Goal: Task Accomplishment & Management: Use online tool/utility

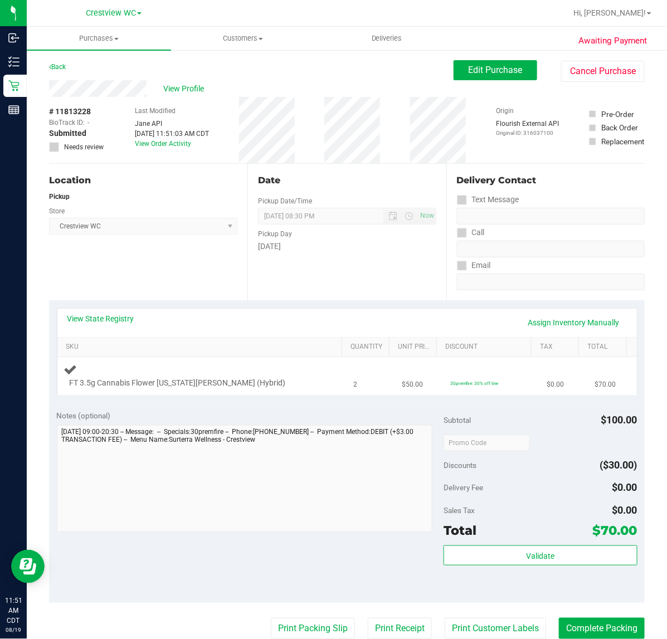
click at [243, 376] on div "FT 3.5g Cannabis Flower [US_STATE][PERSON_NAME] (Hybrid)" at bounding box center [202, 376] width 276 height 26
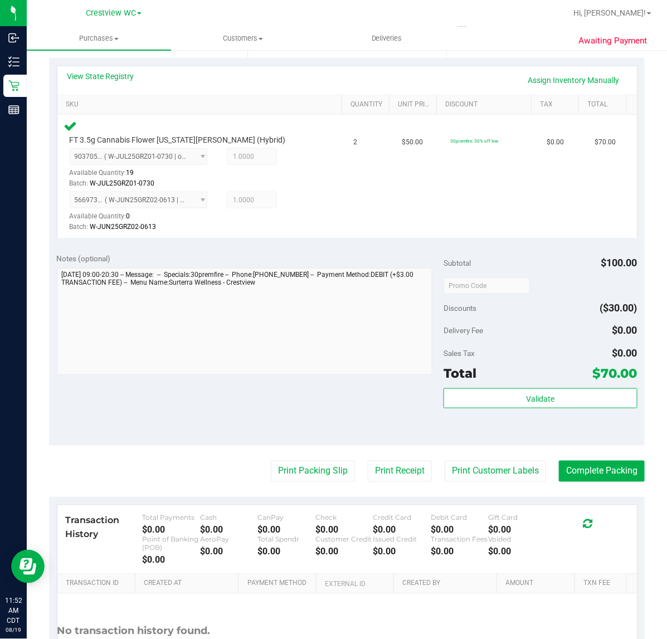
scroll to position [243, 0]
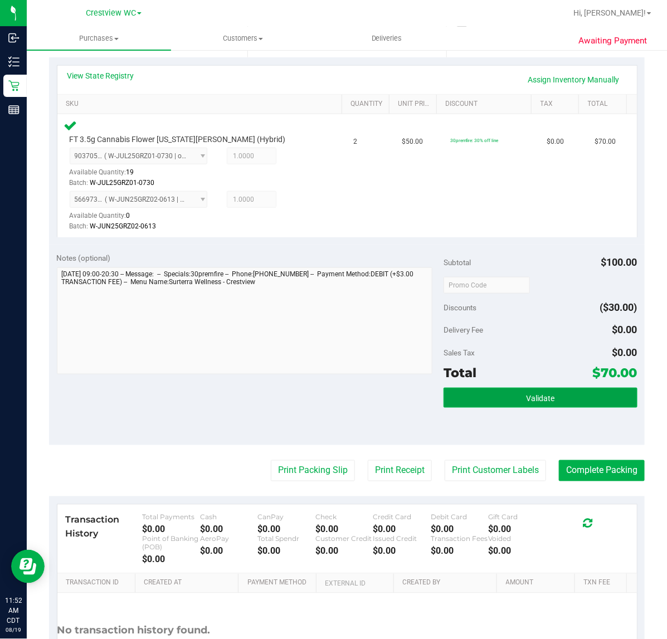
click at [538, 399] on span "Validate" at bounding box center [540, 398] width 28 height 9
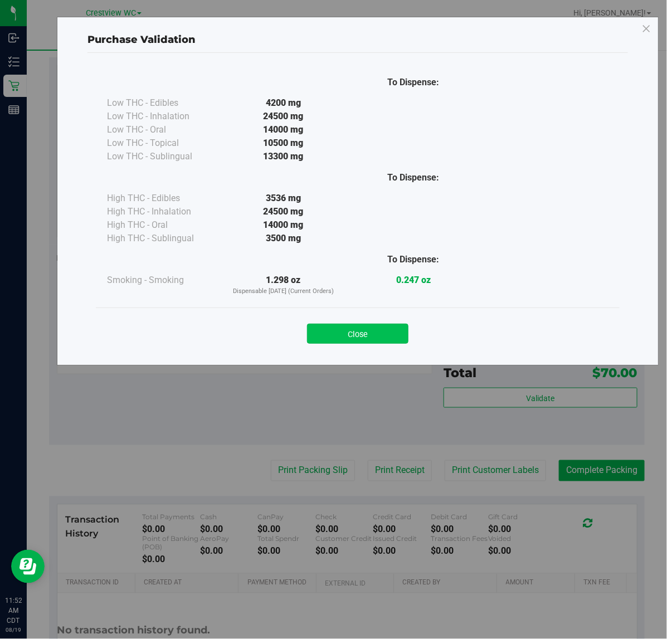
click at [382, 336] on button "Close" at bounding box center [357, 334] width 101 height 20
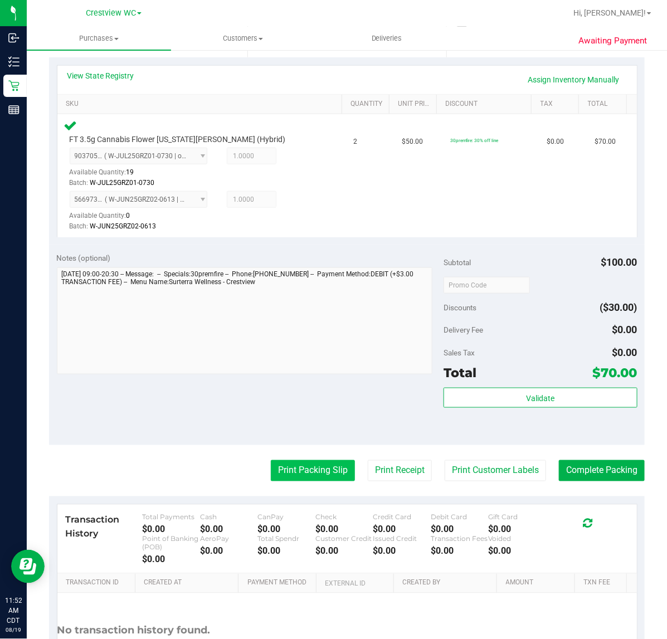
click at [313, 471] on button "Print Packing Slip" at bounding box center [313, 470] width 84 height 21
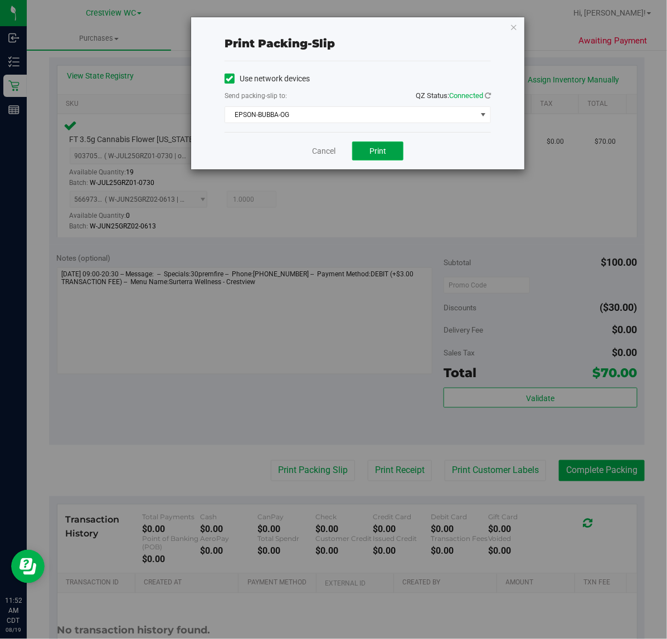
click at [393, 152] on button "Print" at bounding box center [377, 151] width 51 height 19
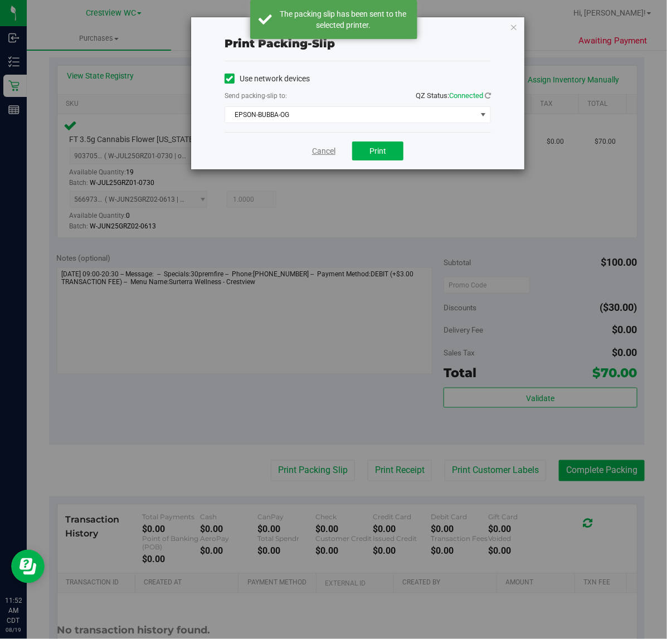
click at [327, 151] on link "Cancel" at bounding box center [323, 151] width 23 height 12
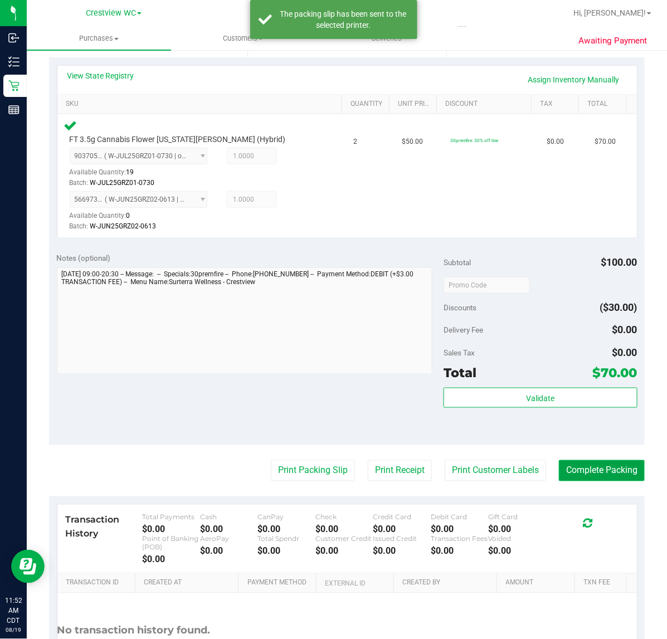
click at [597, 477] on button "Complete Packing" at bounding box center [602, 470] width 86 height 21
